Goal: Transaction & Acquisition: Obtain resource

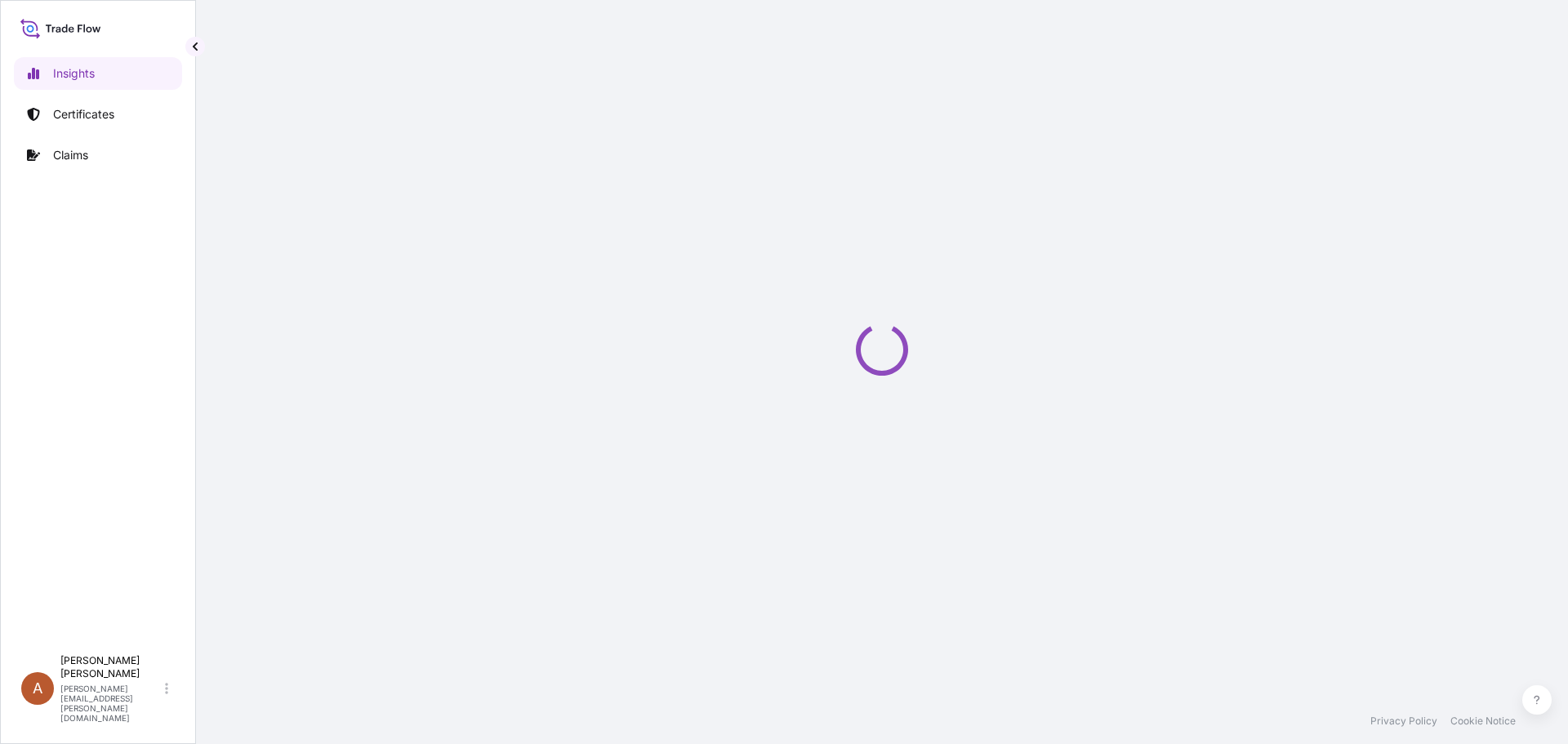
select select "2025"
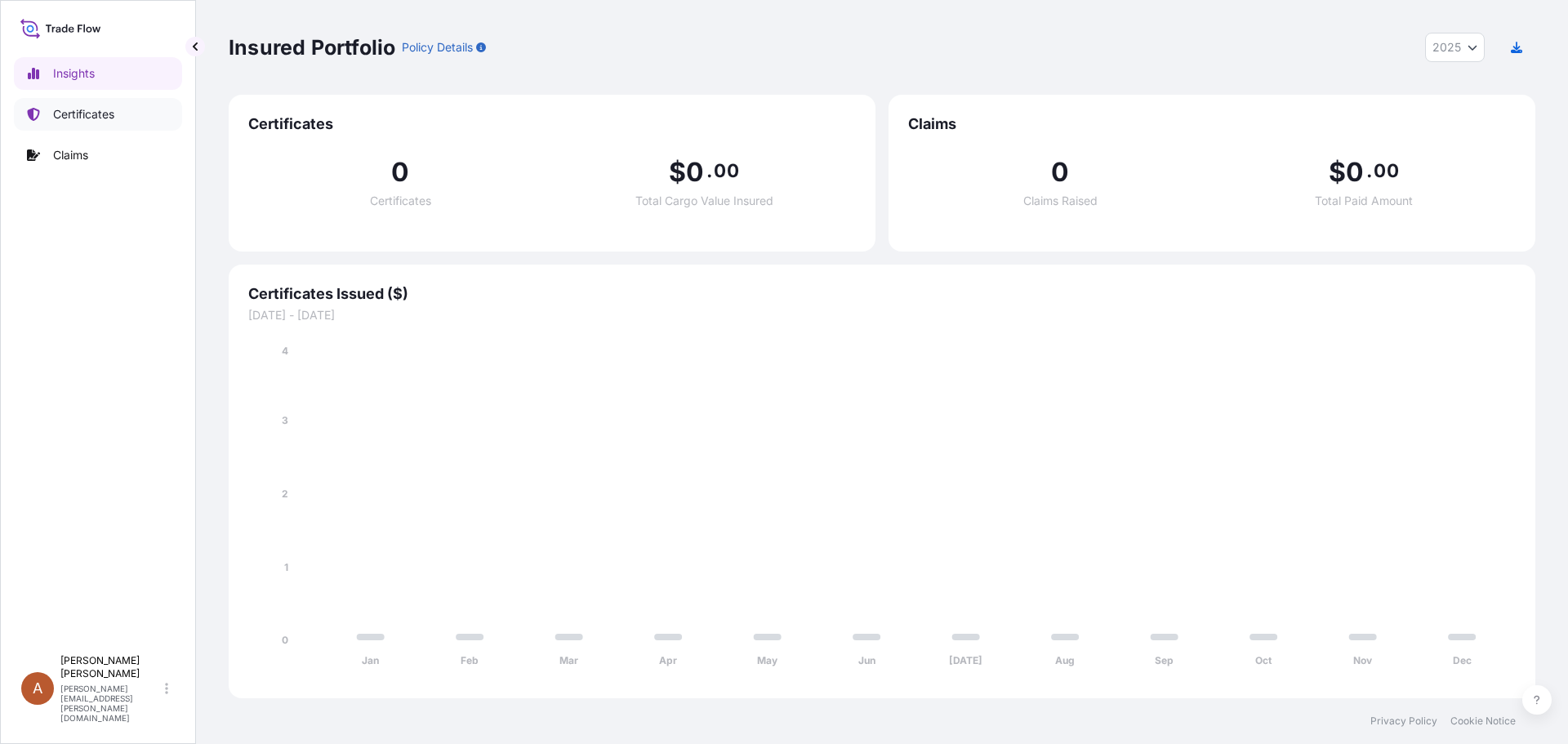
click at [94, 124] on link "Certificates" at bounding box center [98, 114] width 168 height 33
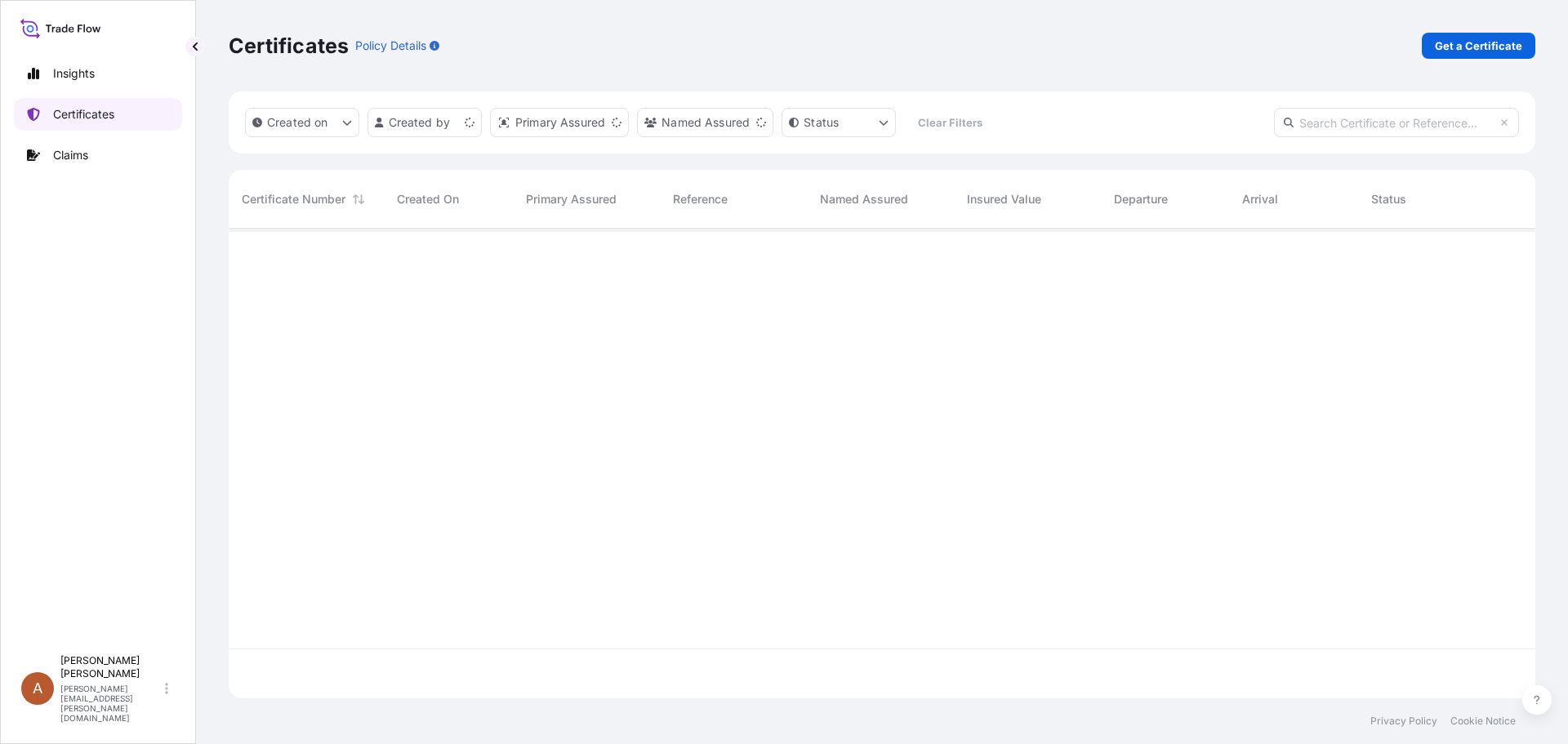
scroll to position [467, 1294]
click at [1476, 42] on p "Get a Certificate" at bounding box center [1478, 45] width 87 height 16
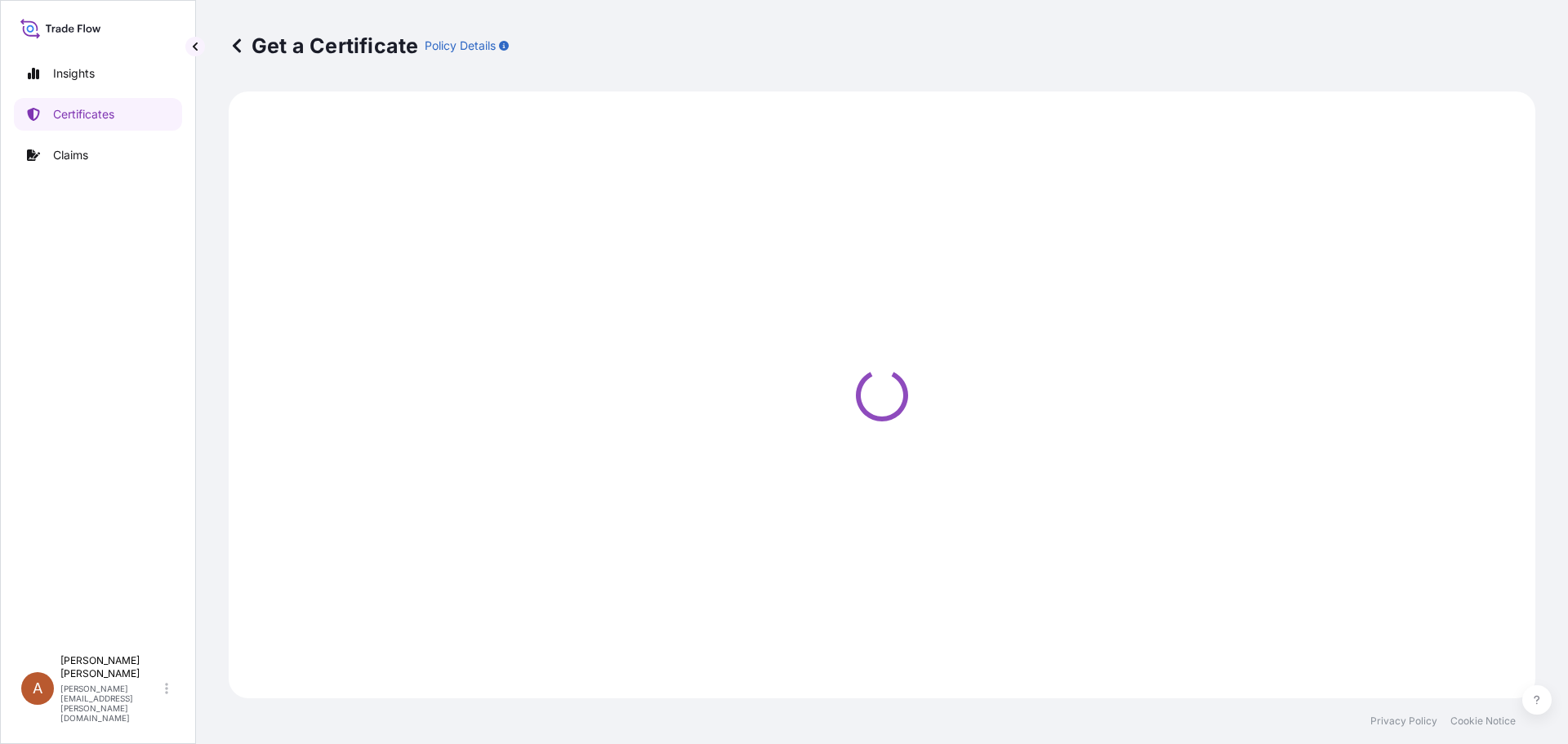
select select "Sea"
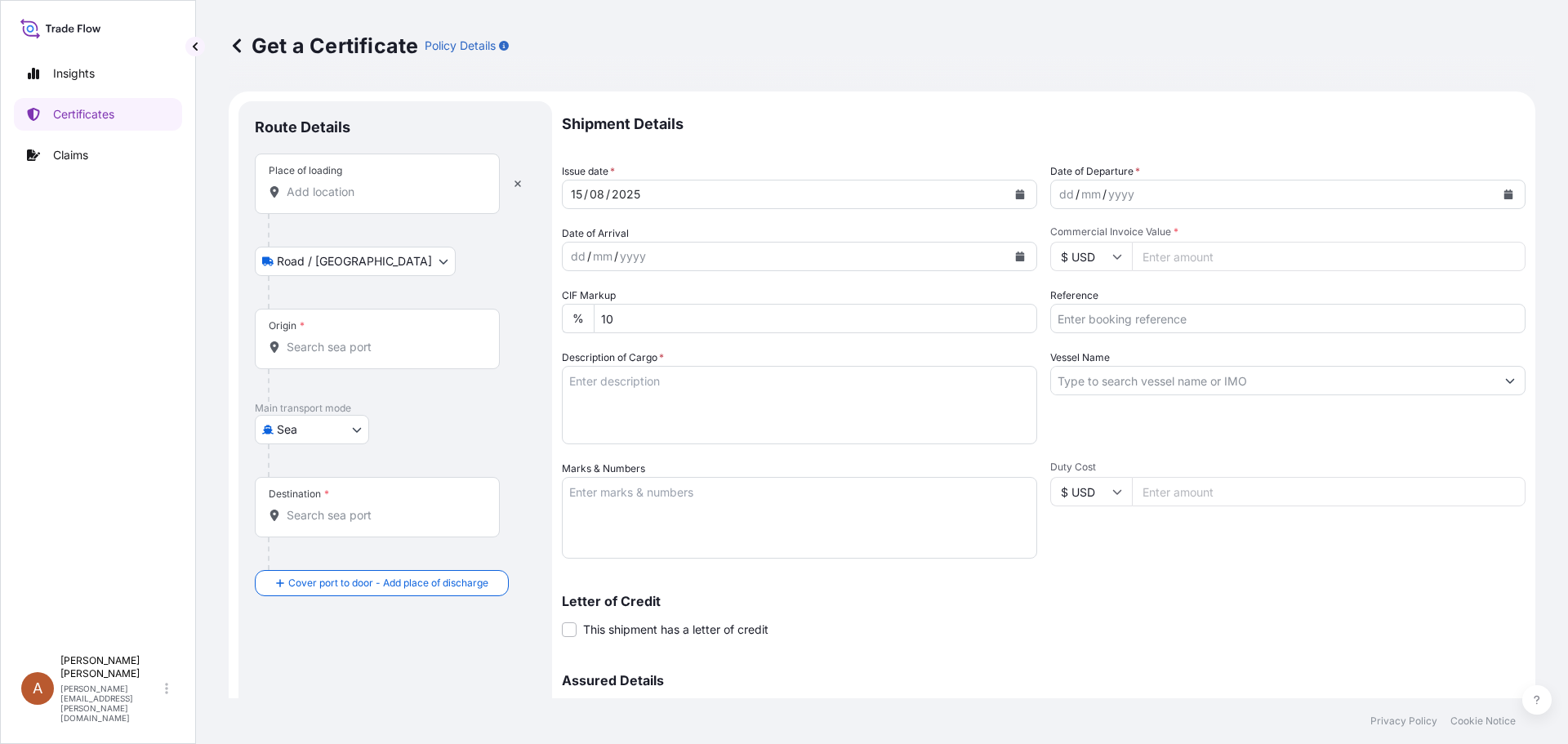
click at [256, 196] on div "Place of loading" at bounding box center [377, 184] width 245 height 61
click at [287, 196] on input "Place of loading" at bounding box center [382, 192] width 192 height 16
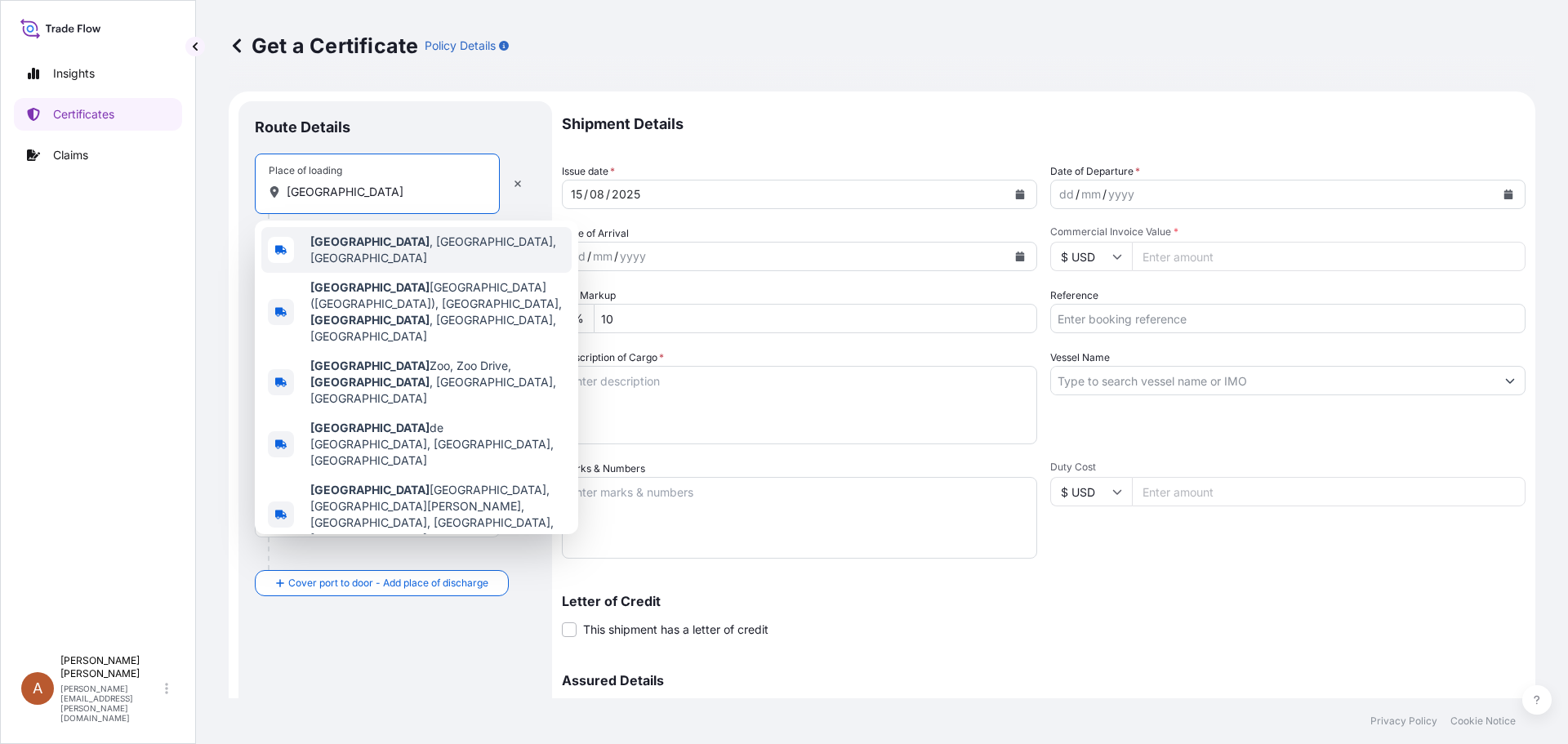
click at [340, 247] on b "[GEOGRAPHIC_DATA]" at bounding box center [370, 241] width 119 height 14
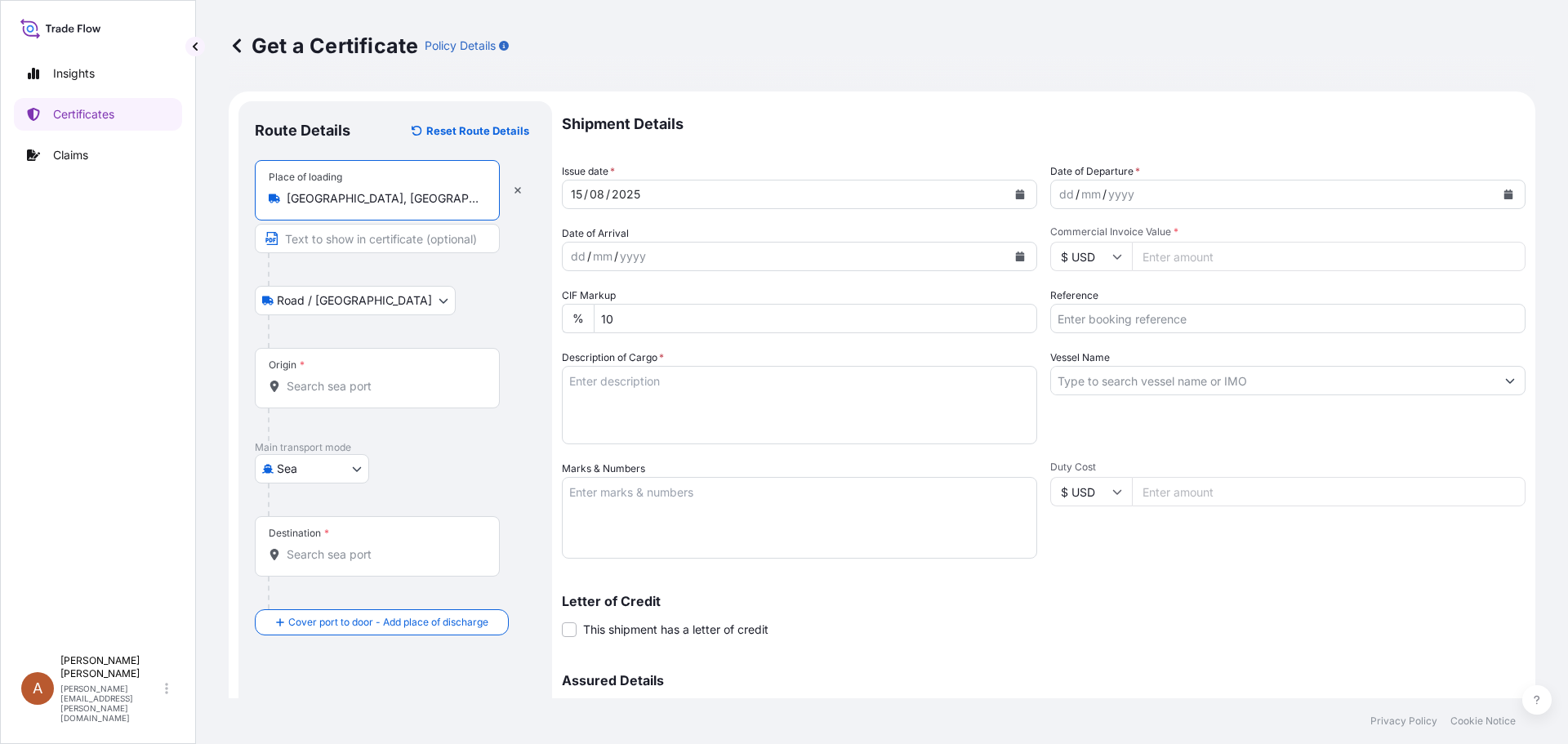
type input "[GEOGRAPHIC_DATA], [GEOGRAPHIC_DATA], [GEOGRAPHIC_DATA]"
click at [297, 388] on input "Origin *" at bounding box center [382, 386] width 192 height 16
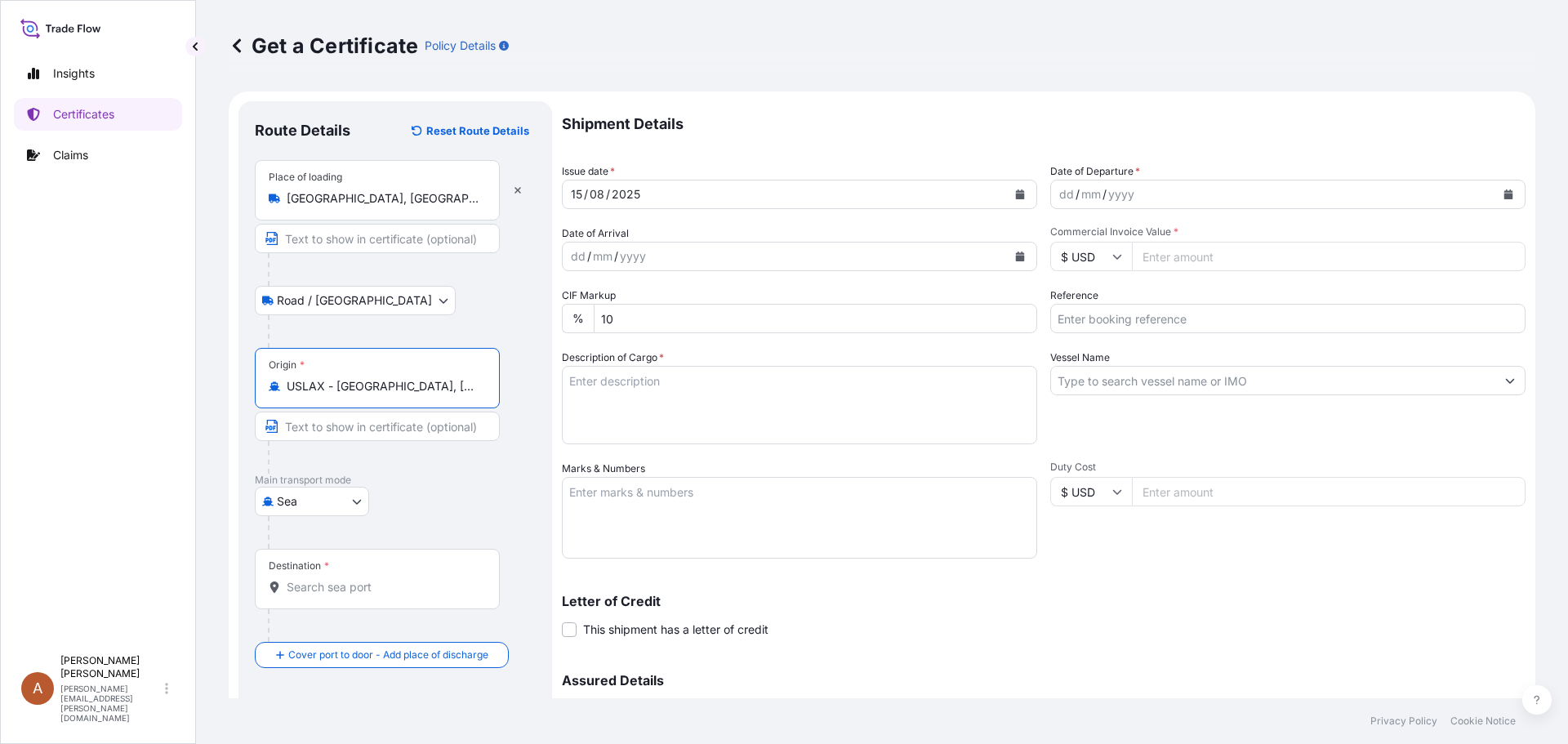
type input "USLAX - [GEOGRAPHIC_DATA], [GEOGRAPHIC_DATA]"
click at [297, 589] on input "Destination *" at bounding box center [382, 587] width 192 height 16
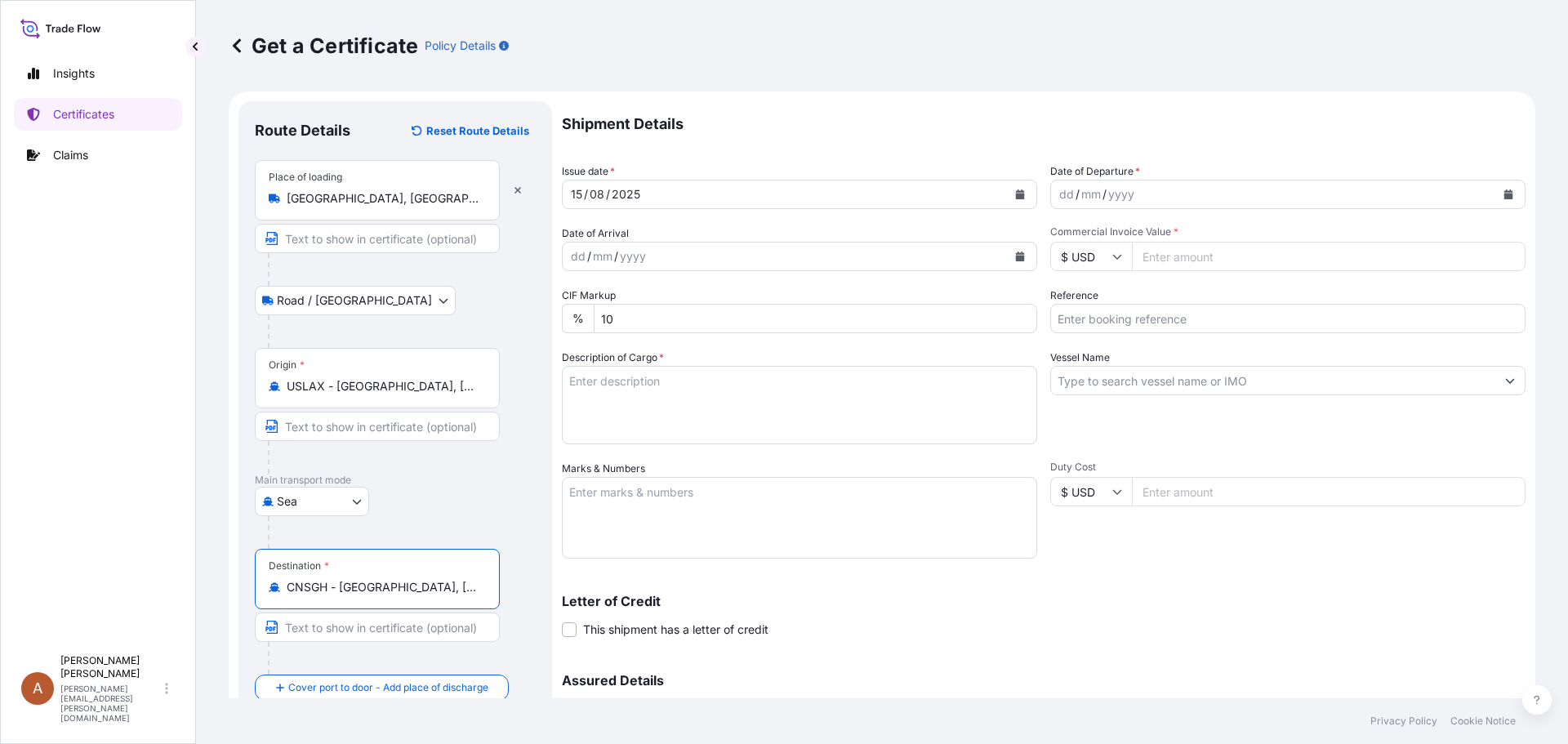
type input "CNSGH - [GEOGRAPHIC_DATA], [GEOGRAPHIC_DATA]"
click at [1059, 194] on div "dd" at bounding box center [1066, 194] width 18 height 19
click at [1057, 194] on div "dd" at bounding box center [1066, 194] width 18 height 19
click at [1140, 256] on input "Commercial Invoice Value *" at bounding box center [1329, 256] width 393 height 29
click at [1149, 256] on input "93024.00" at bounding box center [1329, 256] width 393 height 29
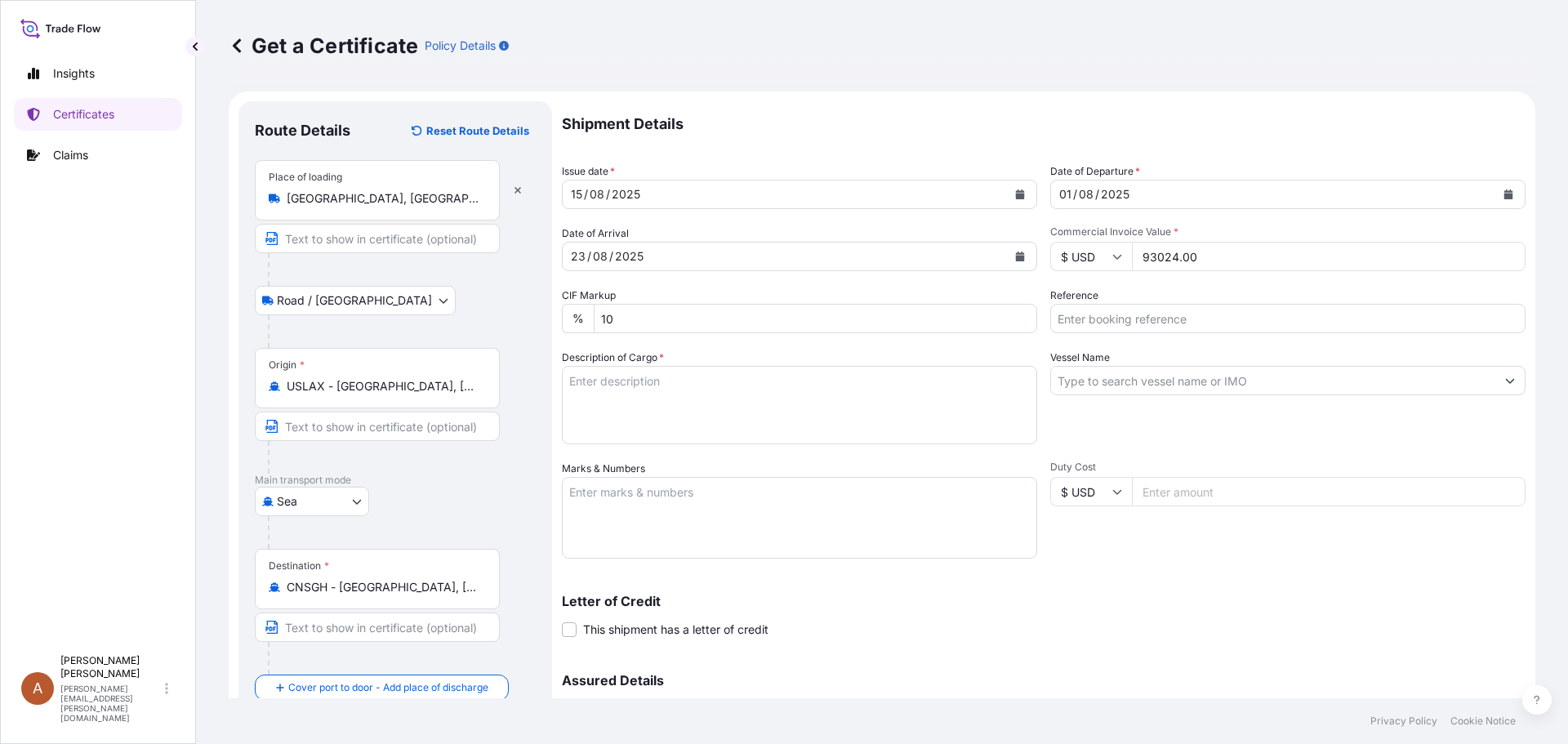
type input "93024.00"
click at [1082, 323] on input "Reference" at bounding box center [1288, 319] width 476 height 29
click at [1059, 309] on input "Reference" at bounding box center [1288, 319] width 476 height 29
click at [1099, 319] on input "SCVG" at bounding box center [1288, 319] width 476 height 29
type input "SCVG0114656 / 1030937"
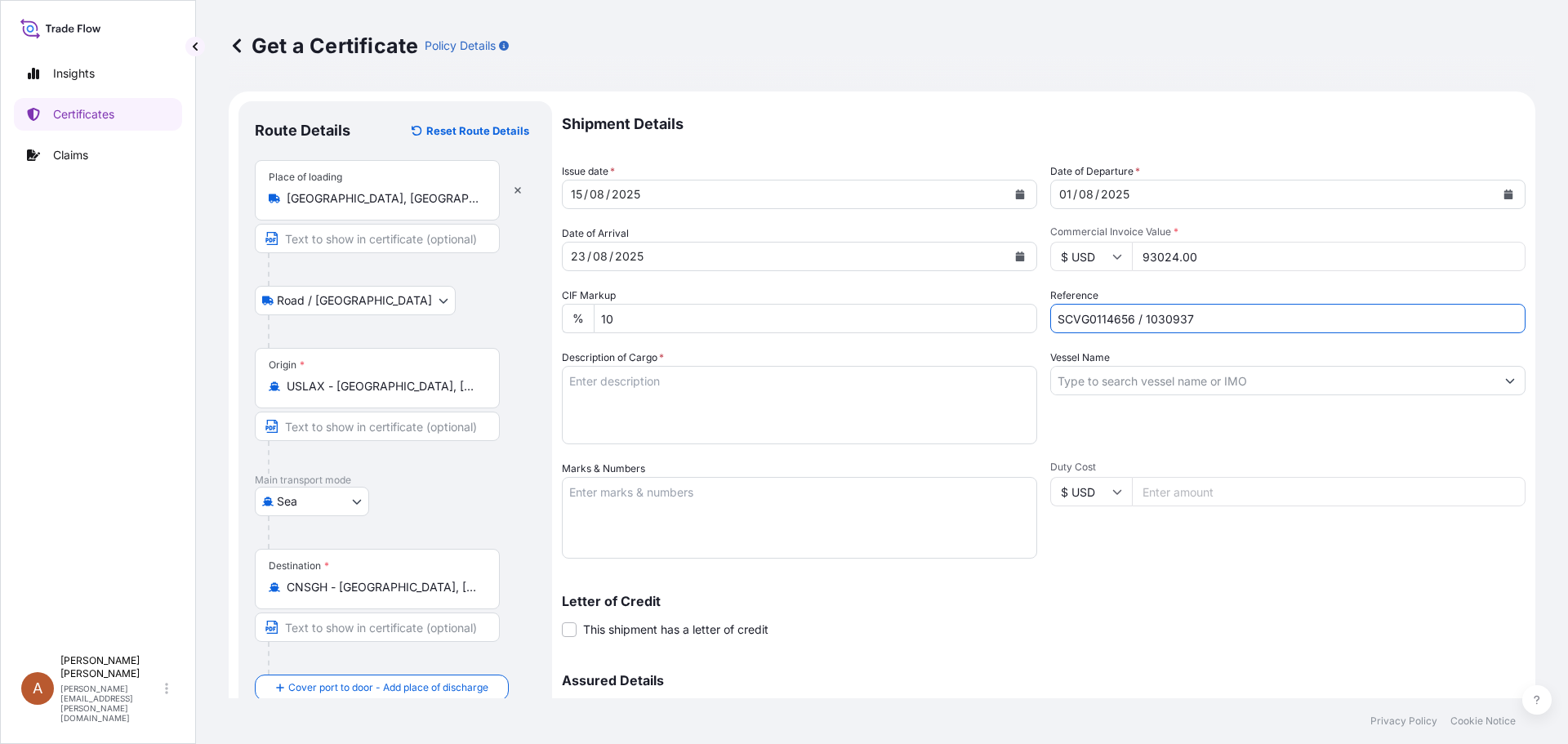
click at [687, 374] on textarea "Description of Cargo *" at bounding box center [800, 404] width 476 height 78
click at [588, 378] on textarea "Description of Cargo *" at bounding box center [800, 404] width 476 height 78
paste textarea "SIMPLESSE 100,SIM100,17KG,BAG"
click at [642, 399] on textarea "SIMPLESSE 100,SIM100,17KG,BAG" at bounding box center [800, 404] width 476 height 78
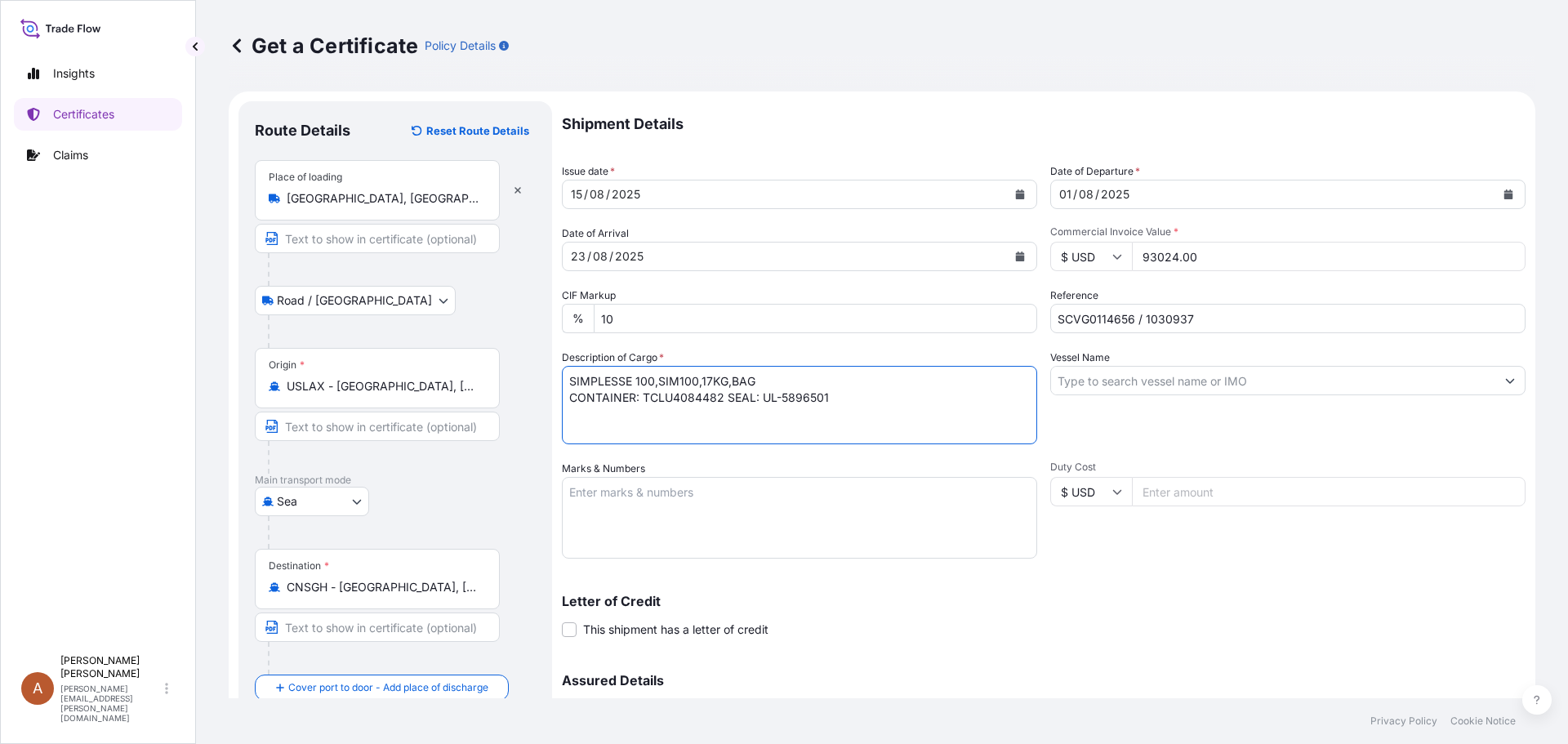
click at [759, 377] on textarea "SIMPLESSE 100,SIM100,17KG,BAG CONTAINER: TCLU4084482 SEAL: UL-5896501" at bounding box center [800, 404] width 476 height 78
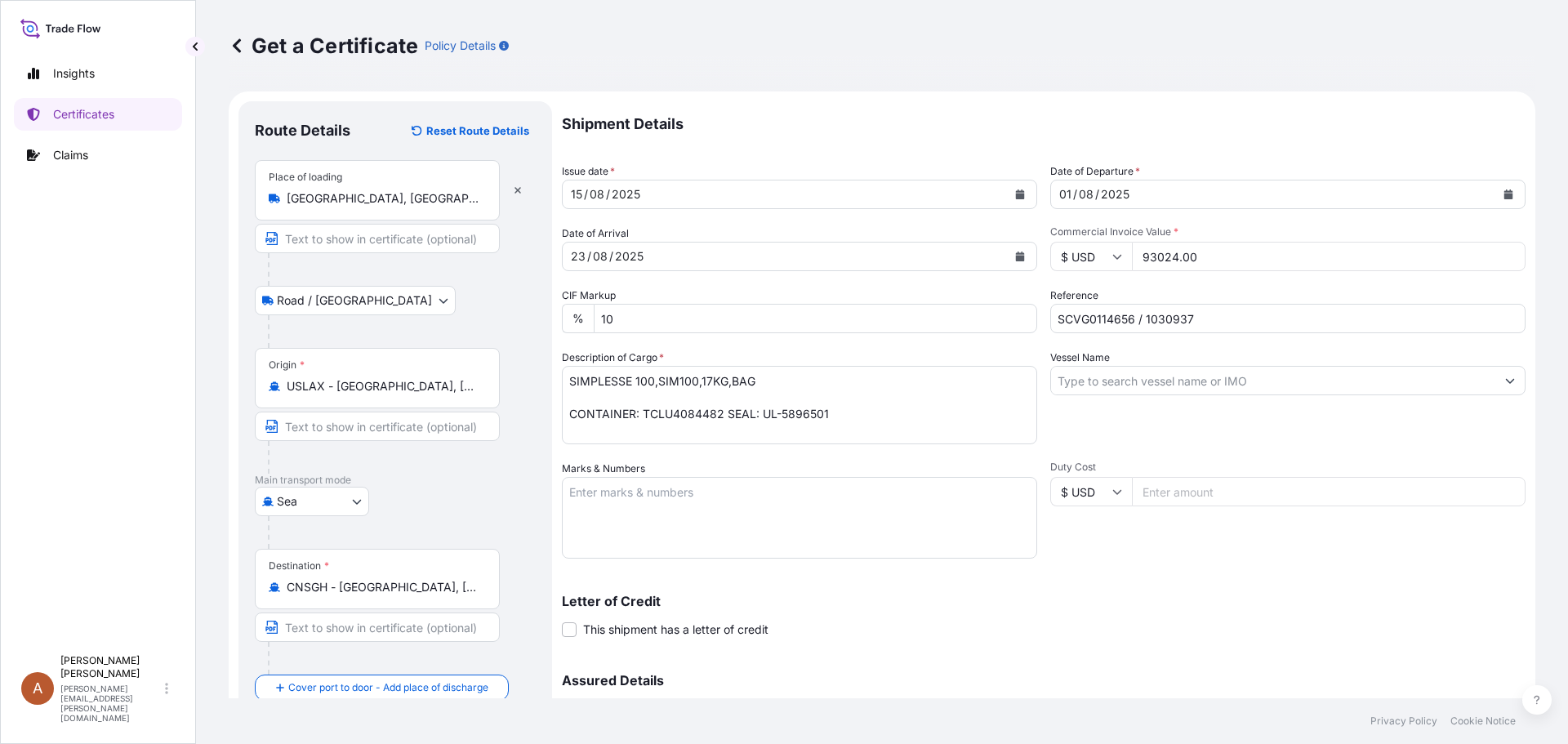
click at [598, 395] on textarea "SIMPLESSE 100,SIM100,17KG,BAG CONTAINER: TCLU4084482 SEAL: UL-5896501" at bounding box center [800, 404] width 476 height 78
paste textarea "720 bags of net 17kg each on 18 Heat Treated Pallets"
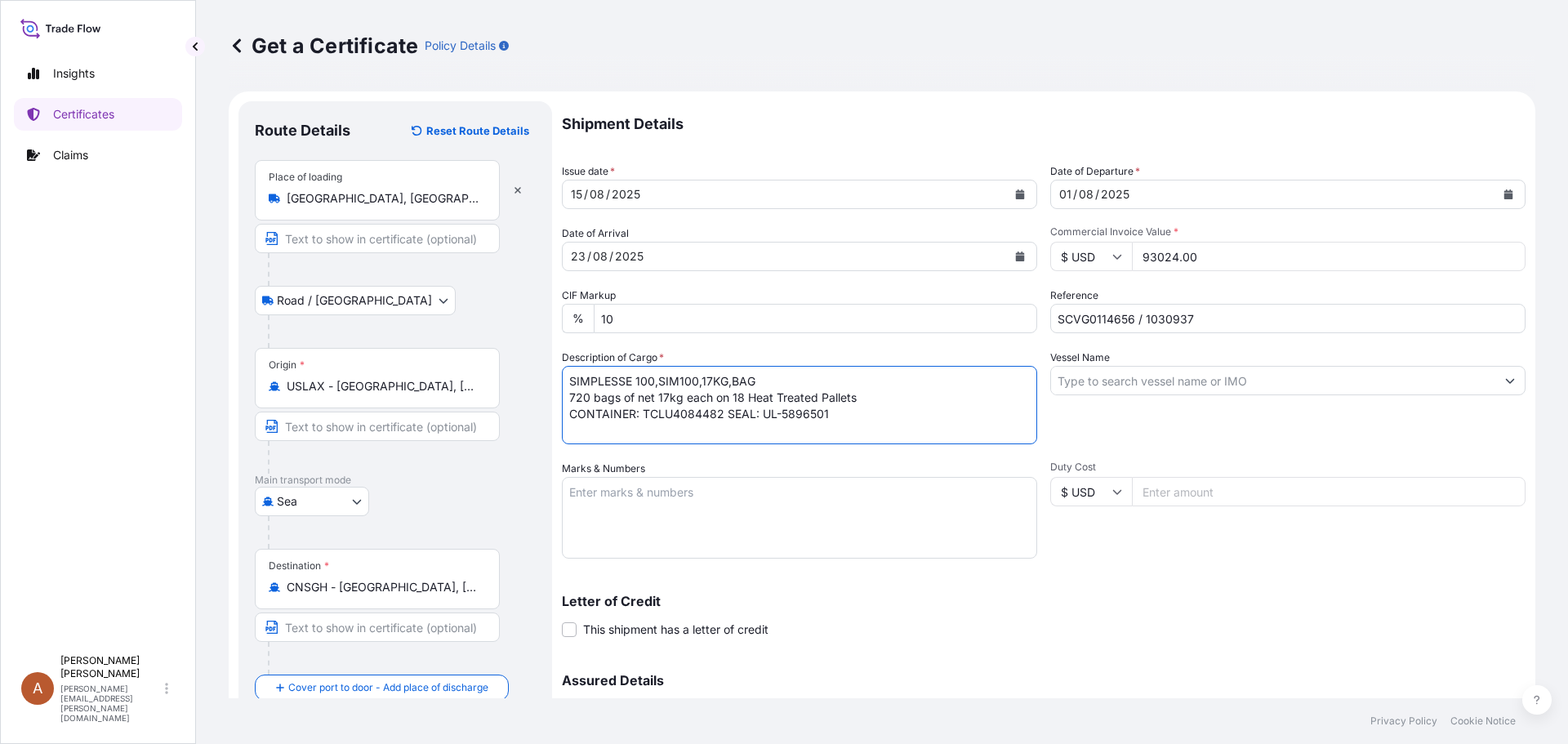
type textarea "SIMPLESSE 100,SIM100,17KG,BAG 720 bags of net 17kg each on 18 Heat Treated Pall…"
click at [692, 490] on textarea "Marks & Numbers" at bounding box center [800, 518] width 476 height 82
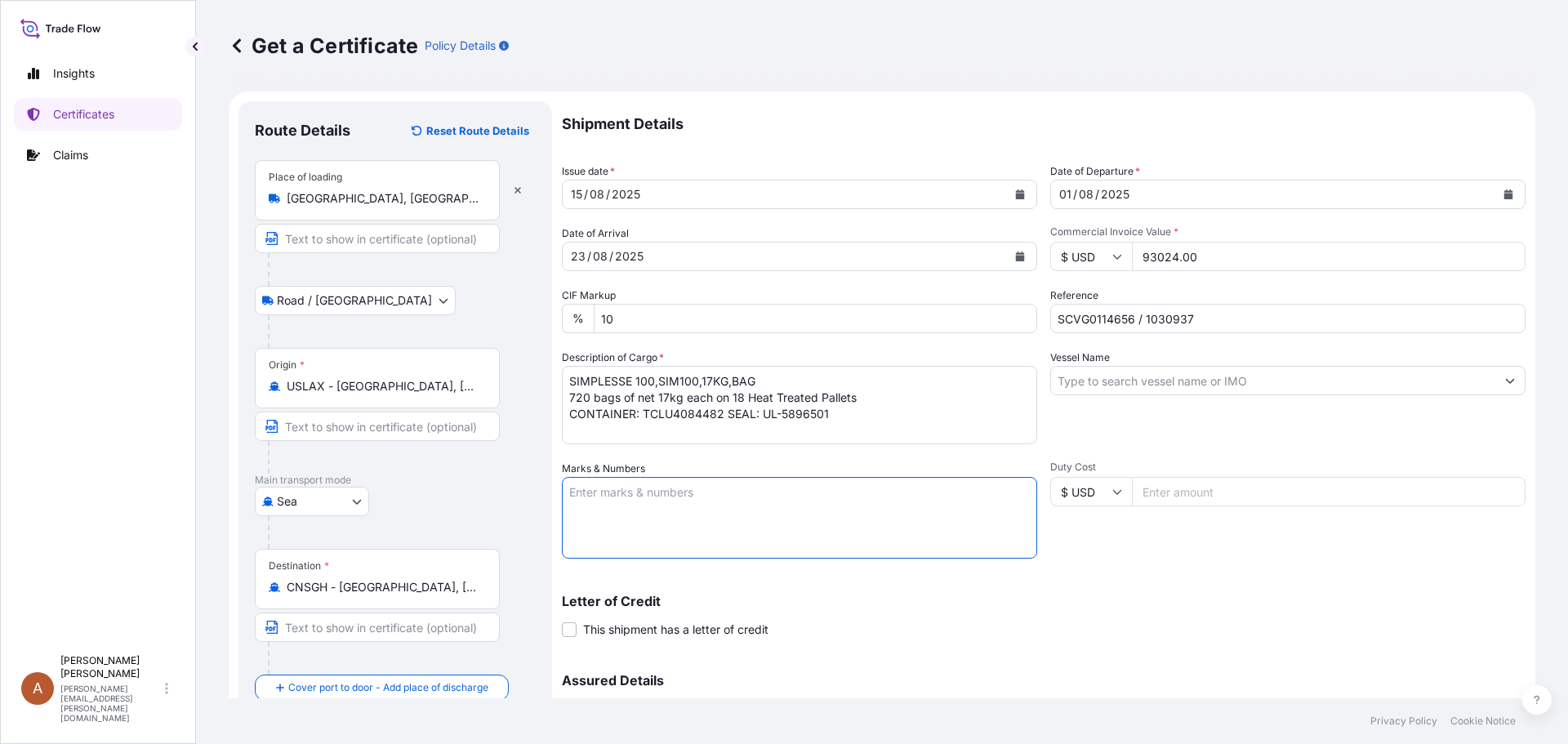
paste textarea "PO#P250513-CP-SH25071 [GEOGRAPHIC_DATA], [GEOGRAPHIC_DATA]"
type textarea "PO#P250513-CP-SH25071 [GEOGRAPHIC_DATA], [GEOGRAPHIC_DATA]"
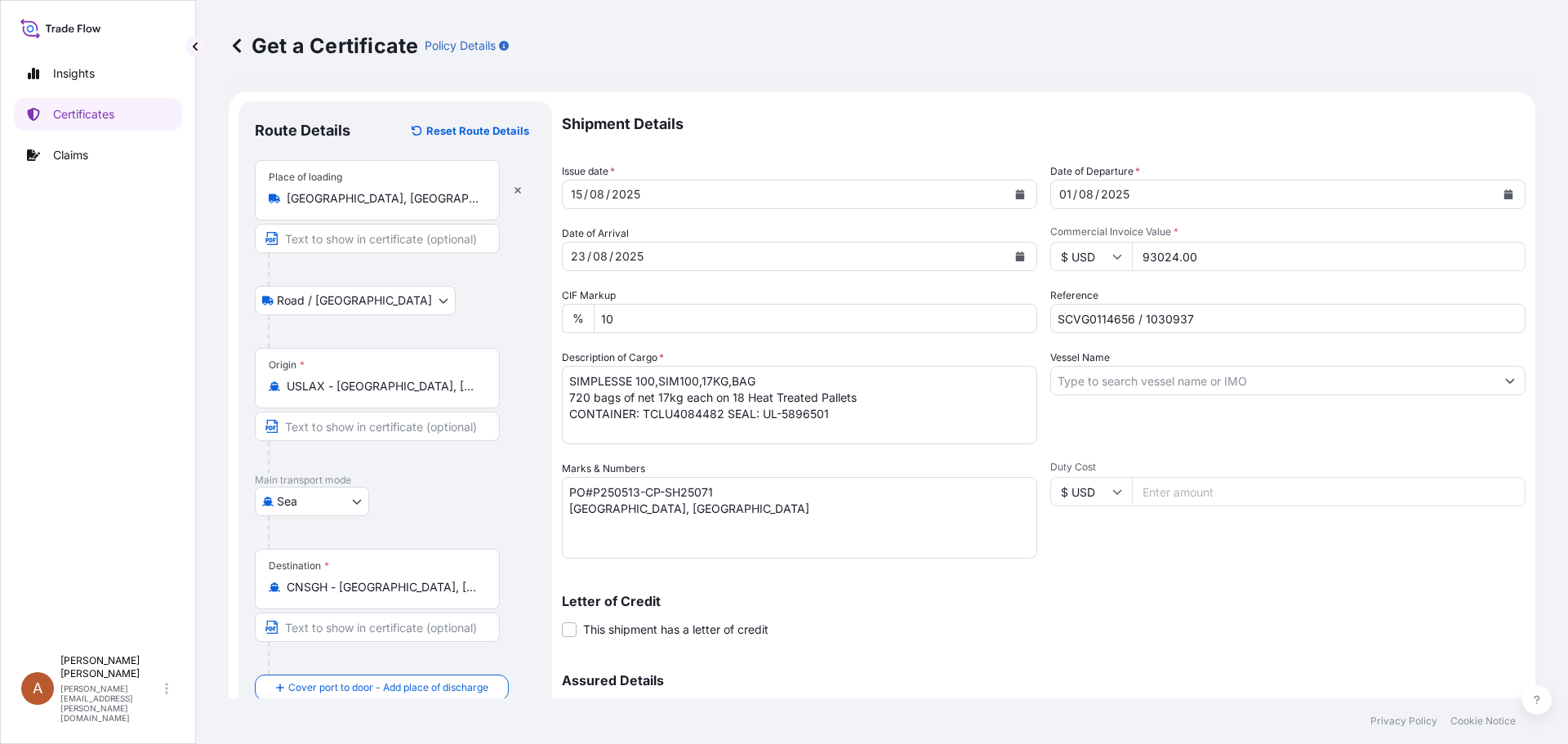
click at [1123, 371] on input "Vessel Name" at bounding box center [1273, 380] width 445 height 29
click at [1115, 363] on div "Vessel Name" at bounding box center [1288, 397] width 476 height 95
click at [1103, 381] on input "Vessel Name" at bounding box center [1273, 380] width 445 height 29
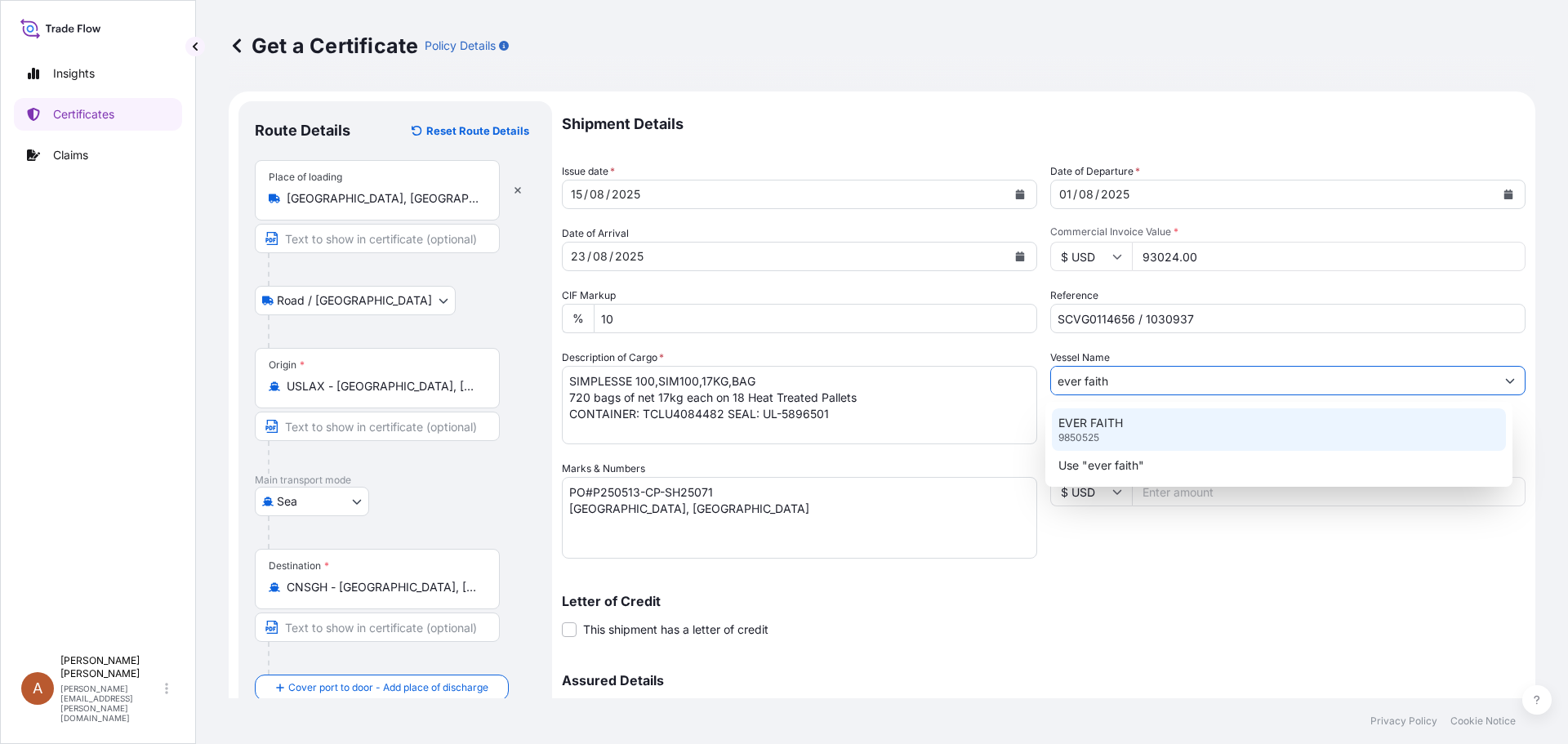
click at [1104, 430] on p "EVER FAITH" at bounding box center [1090, 423] width 65 height 16
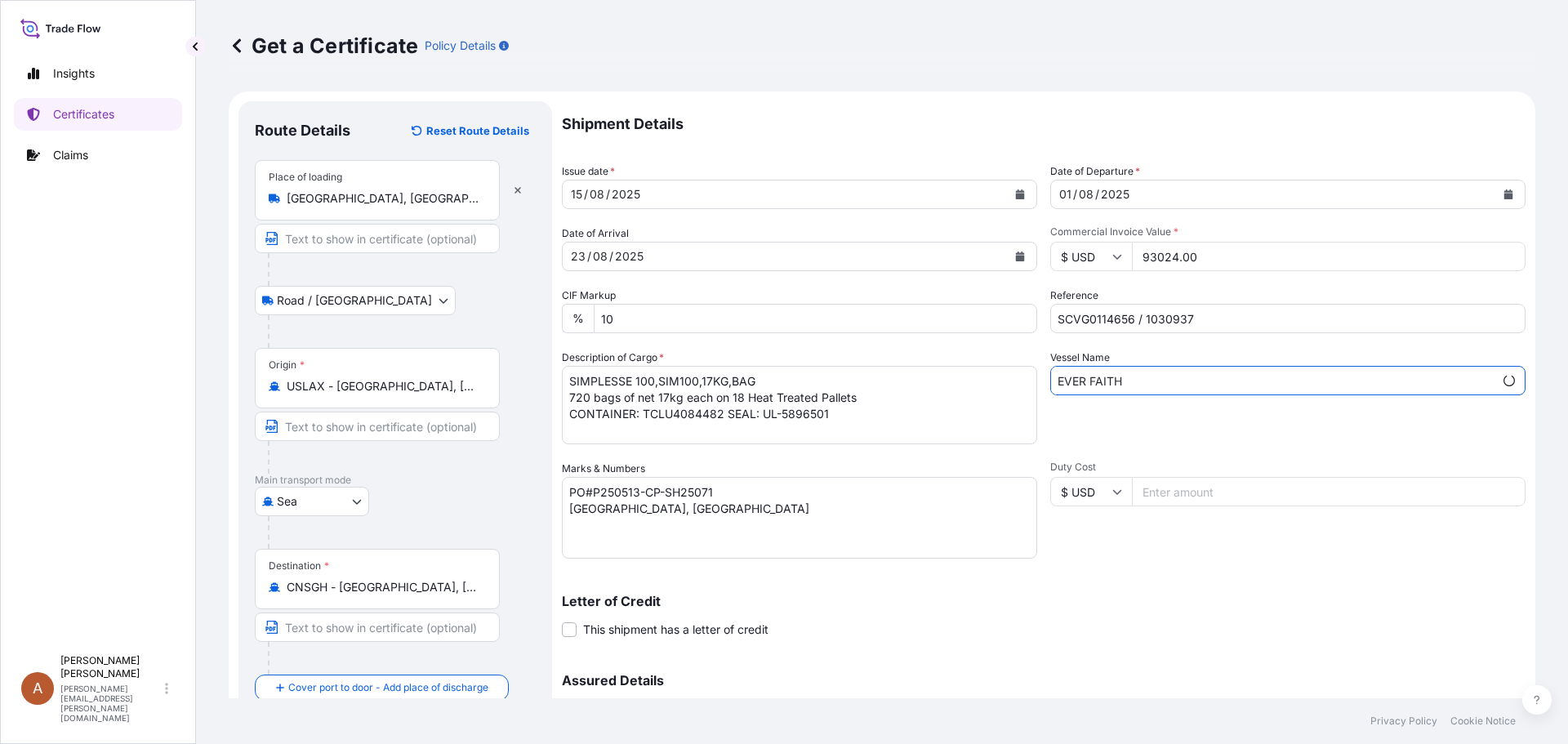
type input "EVER FAITH"
click at [1126, 542] on div "Duty Cost $ USD" at bounding box center [1288, 509] width 476 height 98
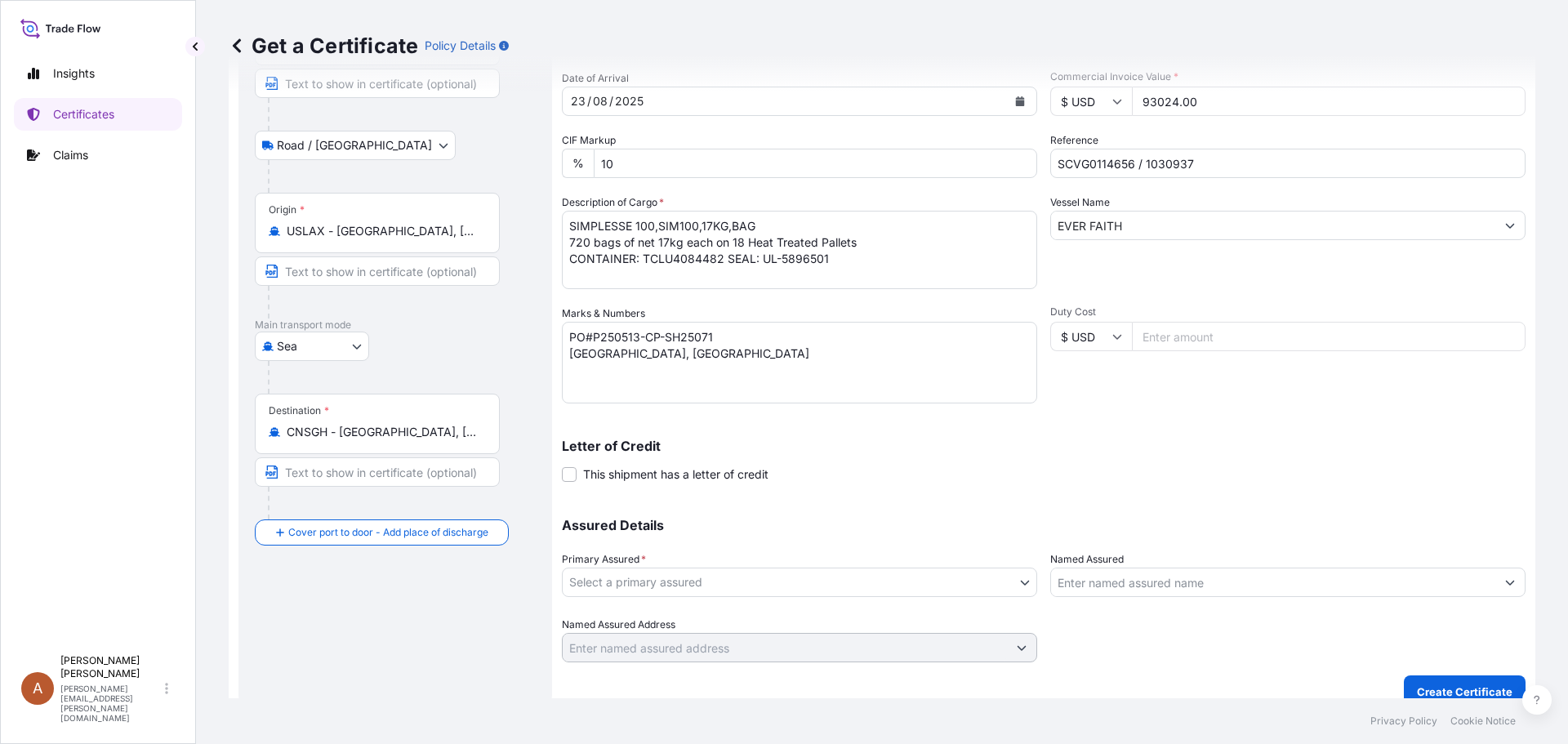
scroll to position [175, 0]
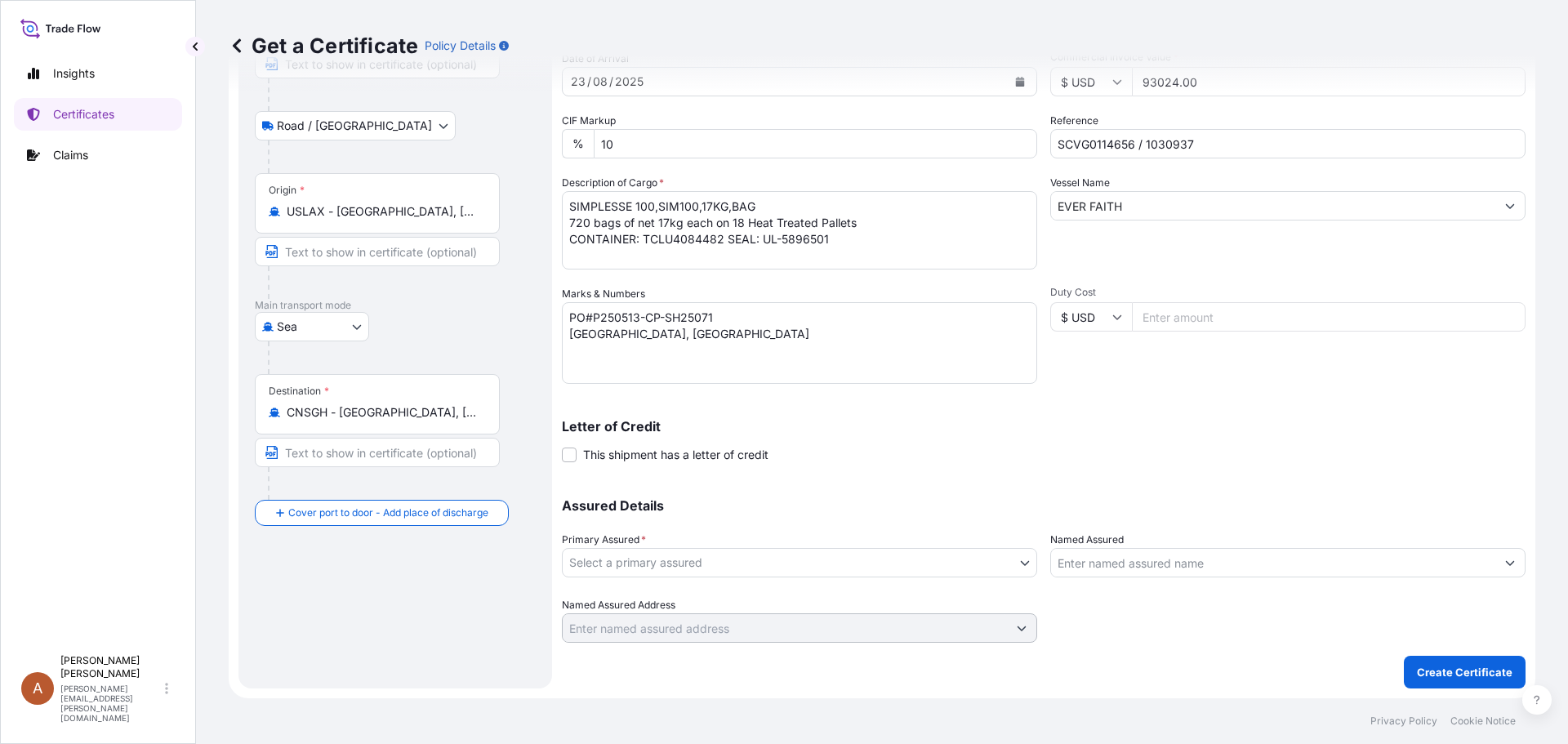
click at [1020, 562] on body "0 options available. 2 options available. Insights Certificates Claims A Alicia…" at bounding box center [784, 372] width 1568 height 744
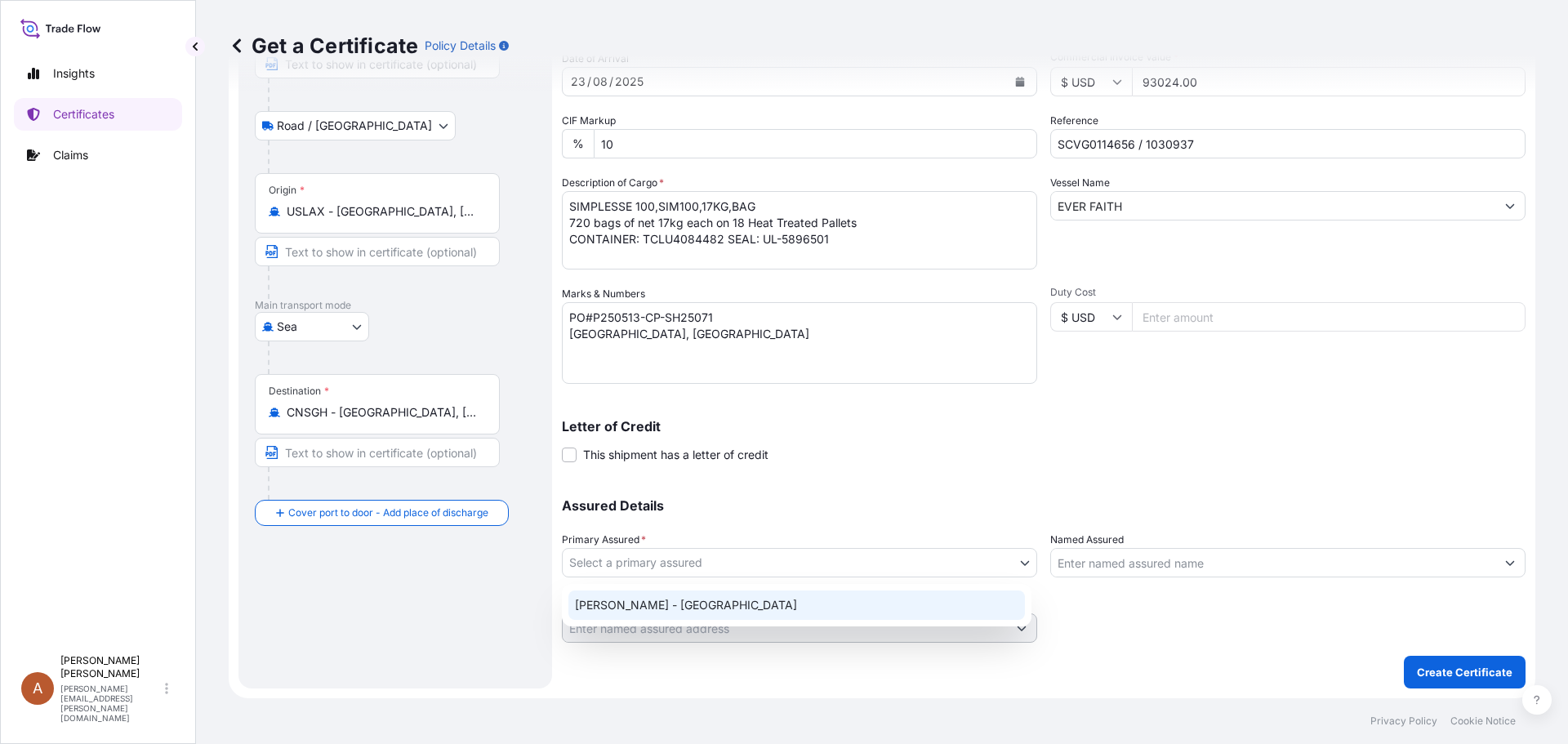
click at [602, 604] on div "[PERSON_NAME] - [GEOGRAPHIC_DATA]" at bounding box center [796, 605] width 456 height 29
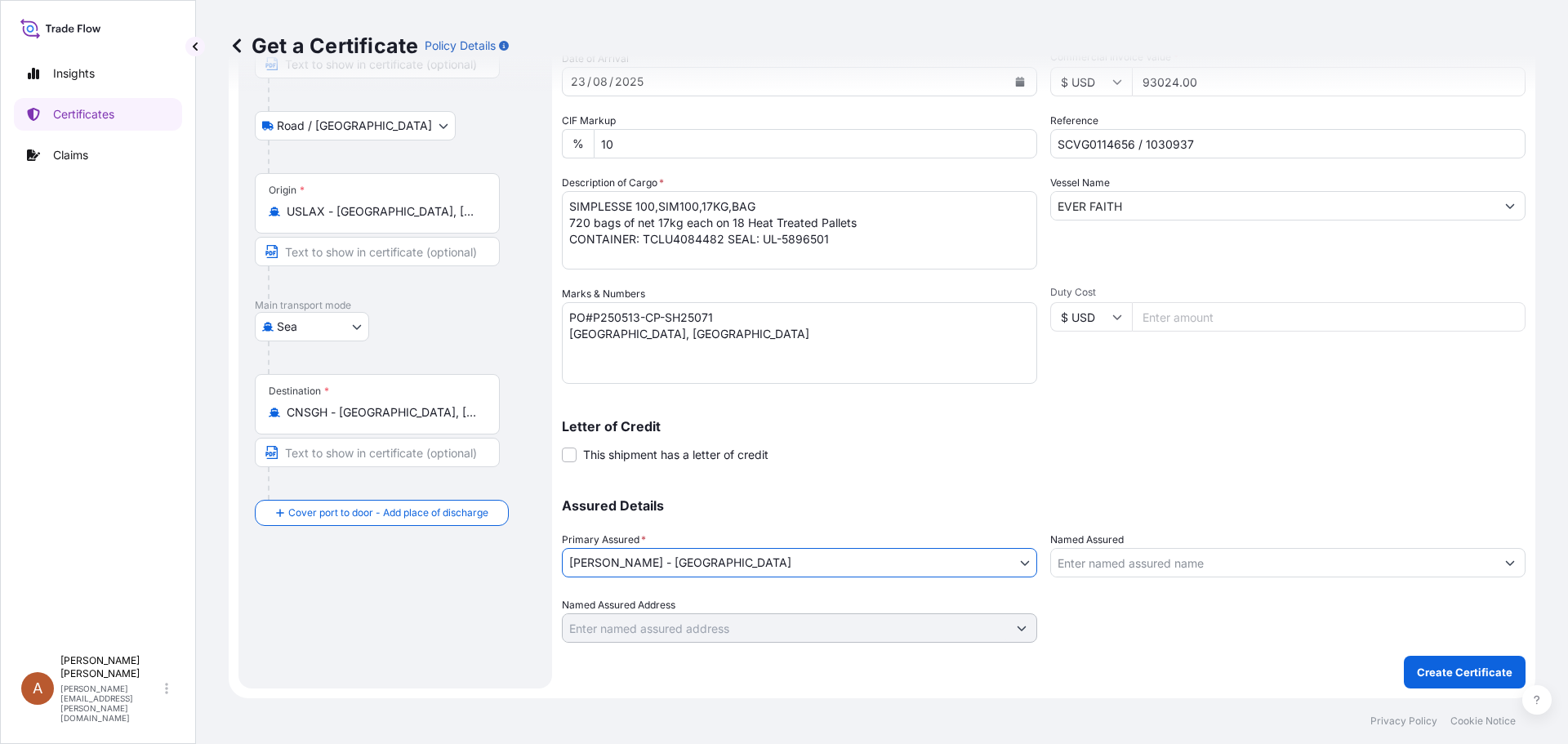
click at [1140, 658] on div "Shipment Details Issue date * [DATE] Date of Departure * [DATE] Date of Arrival…" at bounding box center [1044, 308] width 964 height 762
click at [1450, 672] on p "Create Certificate" at bounding box center [1465, 672] width 96 height 16
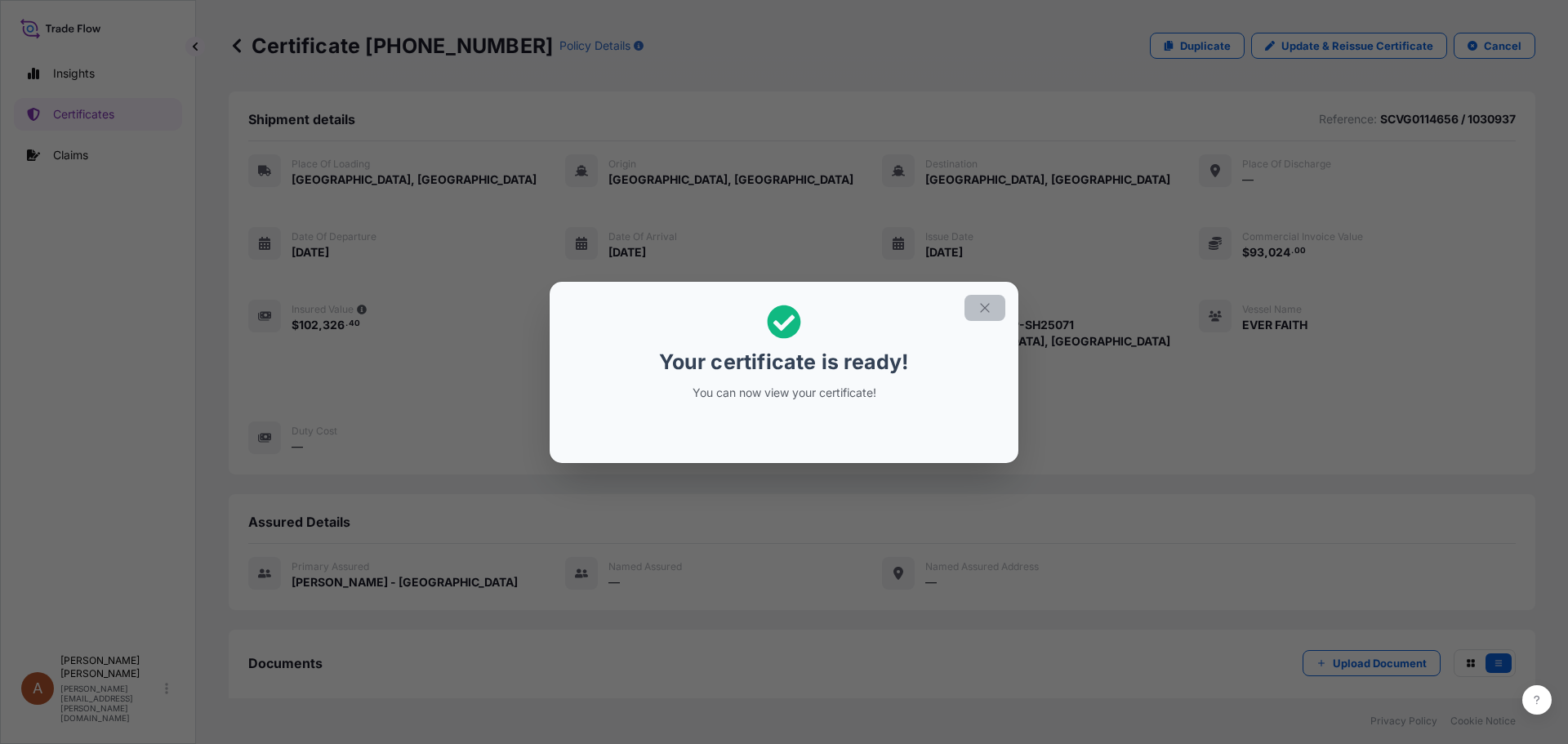
click at [987, 308] on icon "button" at bounding box center [984, 308] width 14 height 14
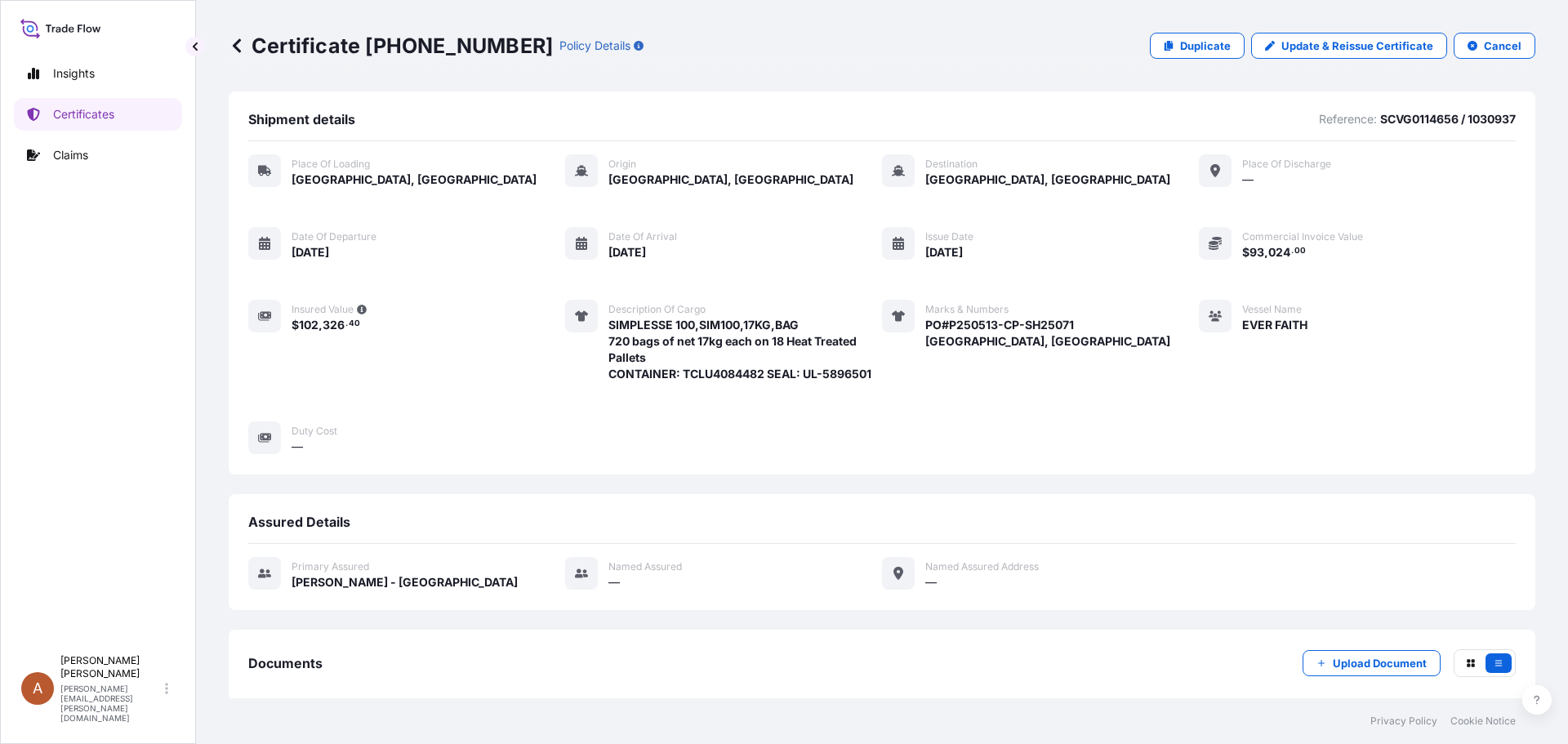
scroll to position [187, 0]
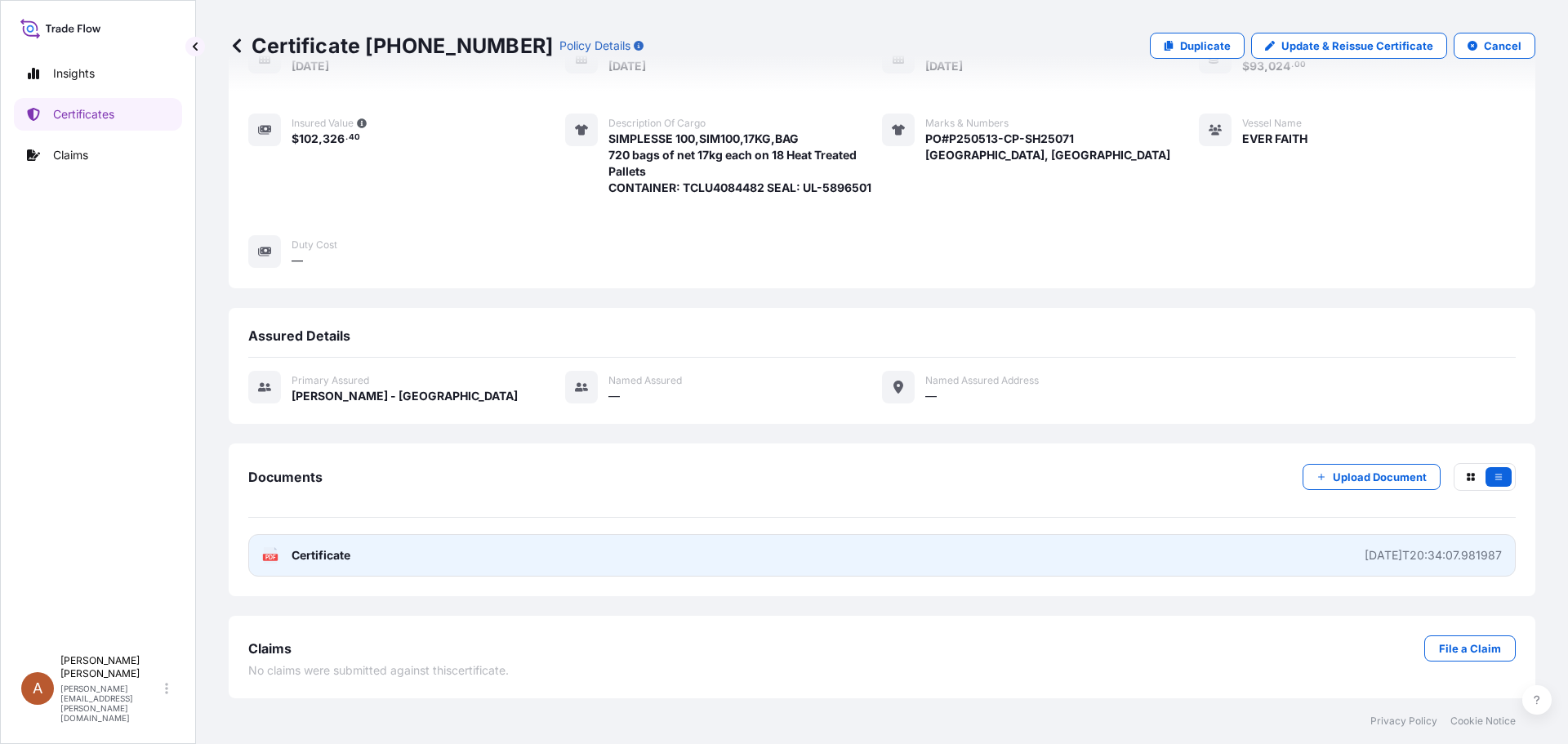
click at [304, 545] on link "PDF Certificate [DATE]T20:34:07.981987" at bounding box center [881, 556] width 1267 height 43
